Goal: Task Accomplishment & Management: Manage account settings

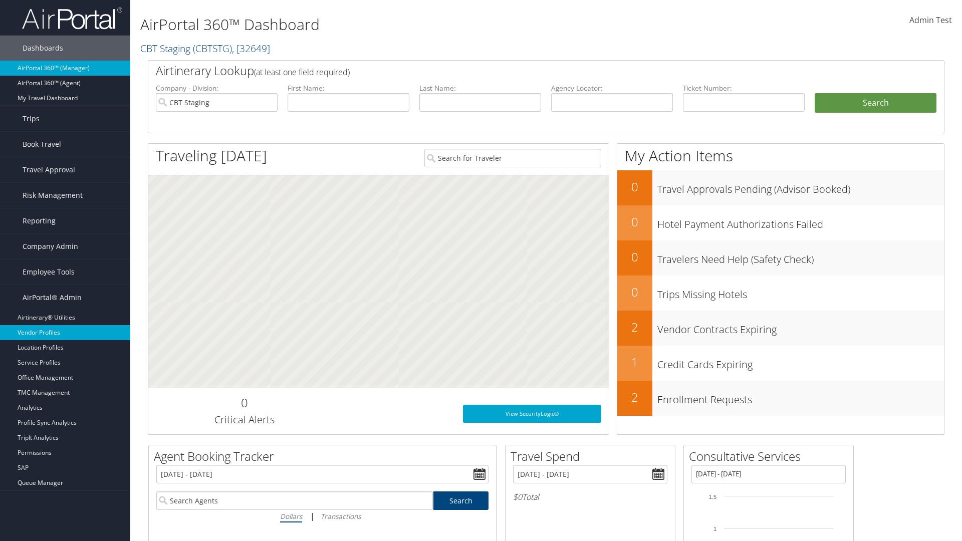
click at [65, 333] on link "Vendor Profiles" at bounding box center [65, 332] width 130 height 15
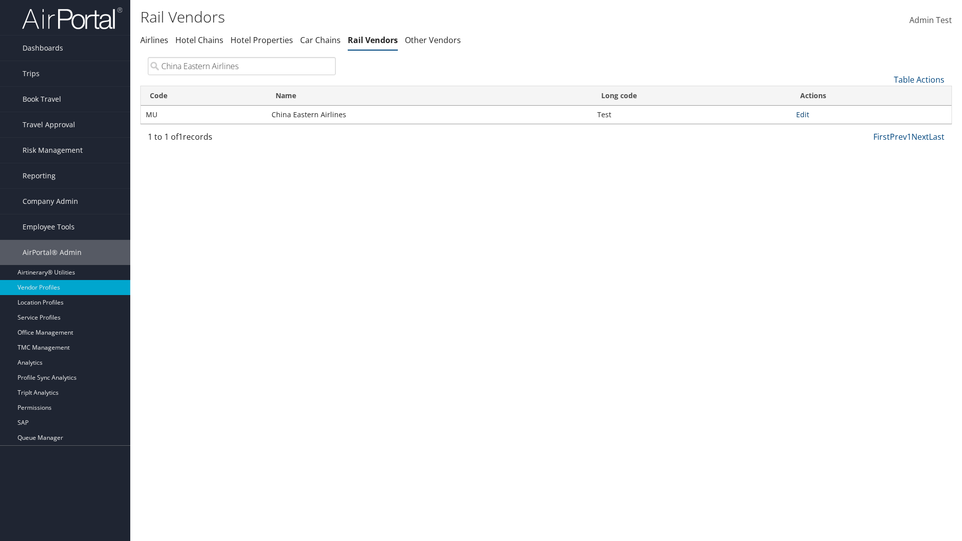
type input "China Eastern Airlines"
click at [802, 114] on link "Edit" at bounding box center [802, 115] width 13 height 10
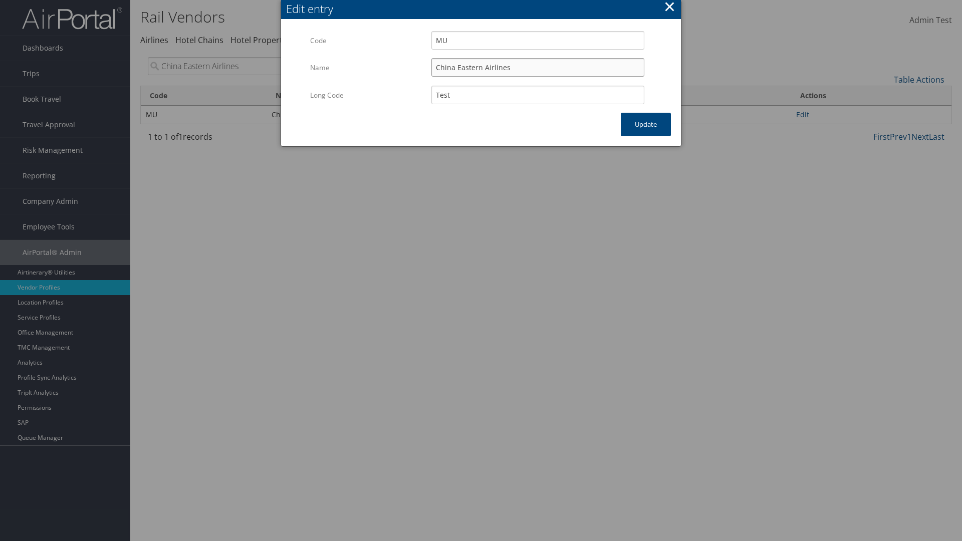
click at [537, 67] on input "China Eastern Airlines" at bounding box center [537, 67] width 213 height 19
type input "China Eastern Airlines"
click at [537, 95] on input "Test" at bounding box center [537, 95] width 213 height 19
type input "Test"
click at [646, 124] on button "Update" at bounding box center [646, 125] width 50 height 24
